Goal: Task Accomplishment & Management: Complete application form

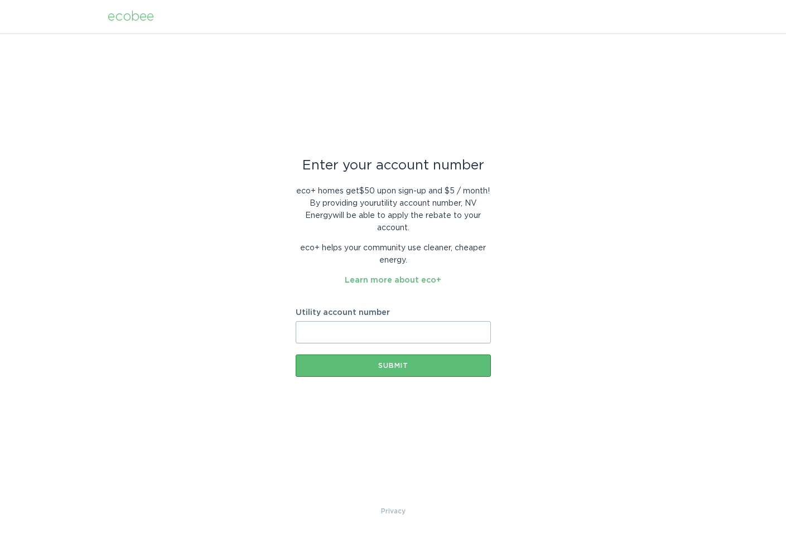
click at [385, 327] on input "Utility account number" at bounding box center [393, 332] width 195 height 22
paste input "[CREDIT_CARD_NUMBER]"
type input "[CREDIT_CARD_NUMBER]"
click at [296, 355] on button "Submit" at bounding box center [393, 366] width 195 height 22
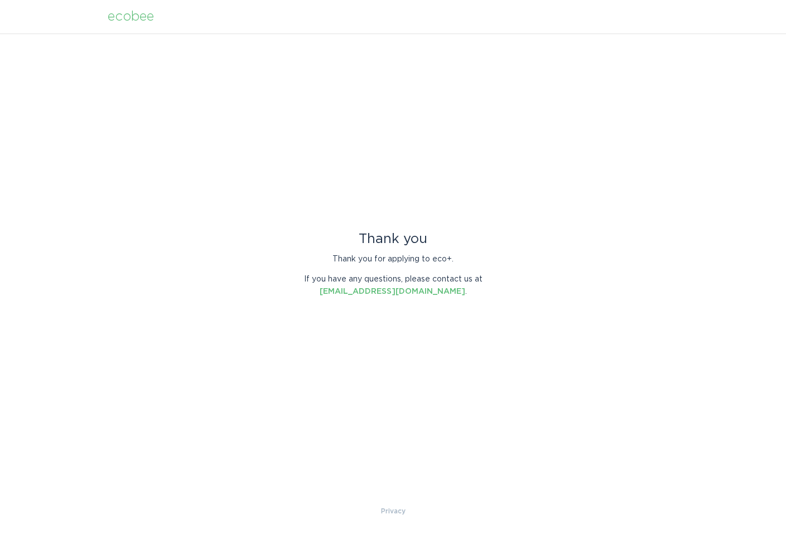
click at [143, 23] on div "ecobee" at bounding box center [131, 17] width 46 height 12
click at [128, 7] on header "ecobee" at bounding box center [393, 16] width 571 height 33
click at [129, 24] on header "ecobee" at bounding box center [393, 16] width 571 height 33
click at [129, 16] on div "ecobee" at bounding box center [131, 17] width 46 height 12
